Goal: Find specific page/section: Find specific page/section

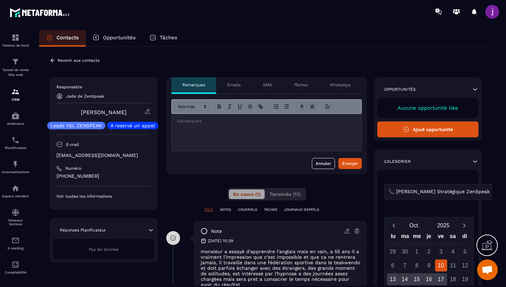
click at [51, 61] on icon at bounding box center [53, 60] width 4 height 4
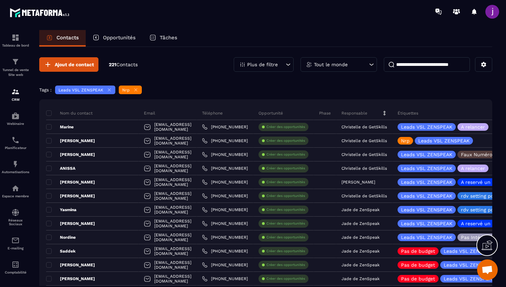
click at [426, 68] on input at bounding box center [427, 64] width 86 height 14
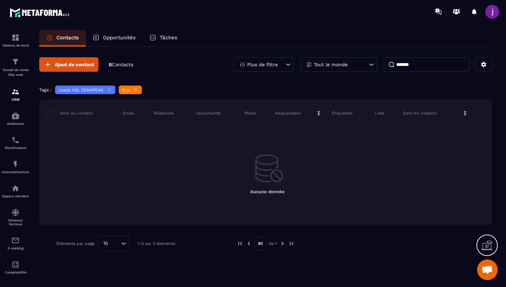
type input "*******"
click at [107, 90] on icon at bounding box center [109, 89] width 5 height 5
click at [74, 90] on icon at bounding box center [72, 89] width 5 height 5
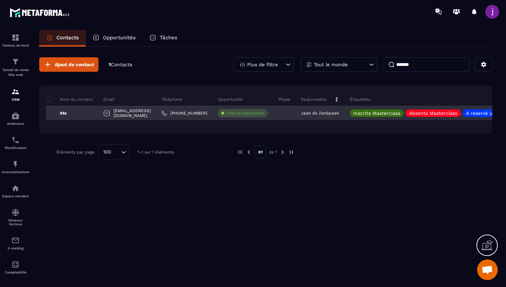
click at [94, 112] on div "Ste" at bounding box center [72, 113] width 52 height 14
